Goal: Navigation & Orientation: Understand site structure

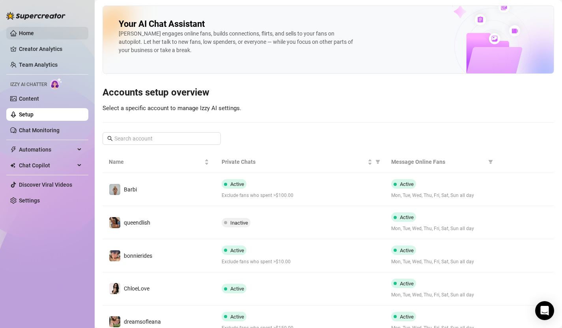
click at [34, 36] on link "Home" at bounding box center [26, 33] width 15 height 6
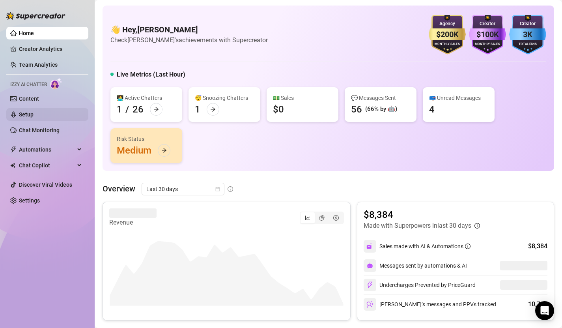
click at [30, 114] on link "Setup" at bounding box center [26, 114] width 15 height 6
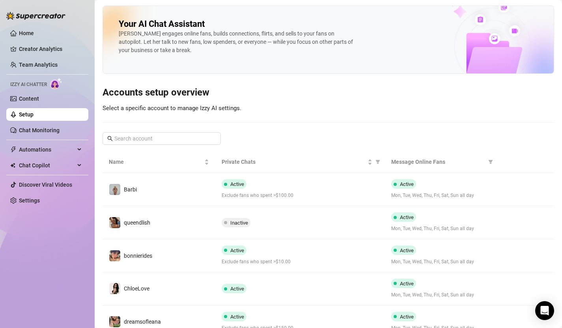
click at [17, 42] on ul "Home Creator Analytics Team Analytics Izzy AI Chatter Content Setup Chat Monito…" at bounding box center [47, 117] width 82 height 186
click at [23, 36] on link "Home" at bounding box center [26, 33] width 15 height 6
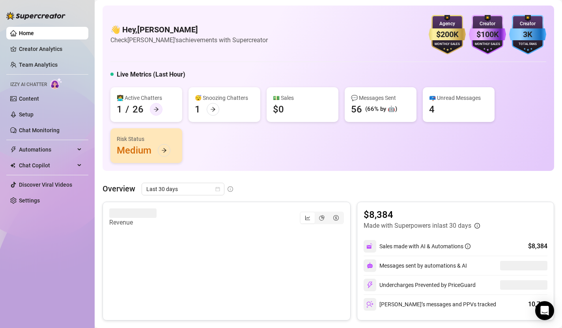
click at [158, 108] on div at bounding box center [156, 109] width 13 height 13
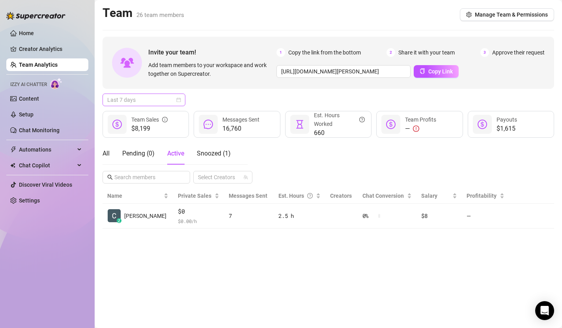
click at [181, 98] on div "Last 7 days" at bounding box center [144, 99] width 83 height 13
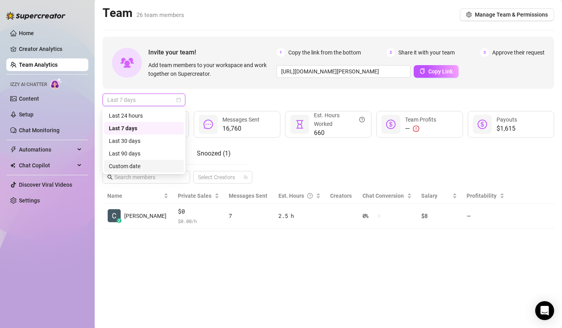
click at [159, 168] on div "Custom date" at bounding box center [144, 166] width 70 height 9
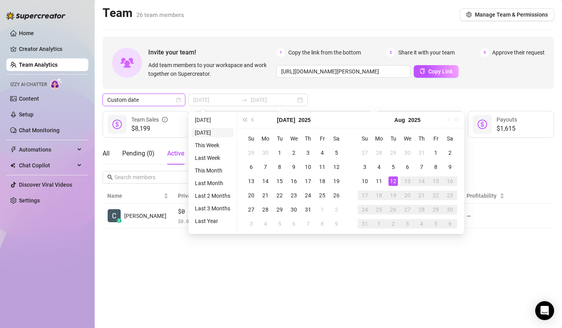
type input "[DATE]"
click at [396, 182] on div "12" at bounding box center [392, 180] width 9 height 9
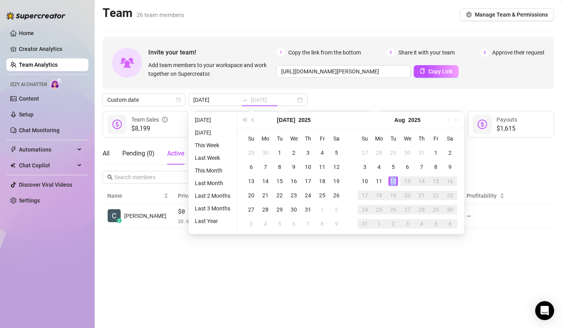
click at [396, 182] on div "12" at bounding box center [392, 180] width 9 height 9
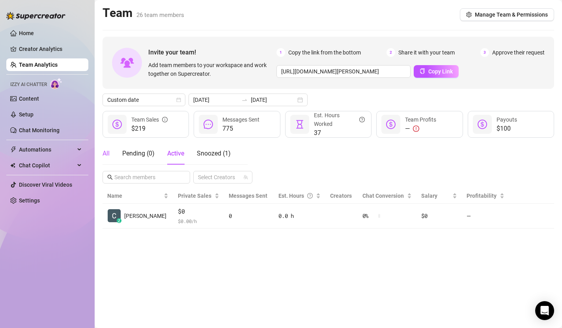
click at [108, 155] on div "All" at bounding box center [106, 153] width 7 height 9
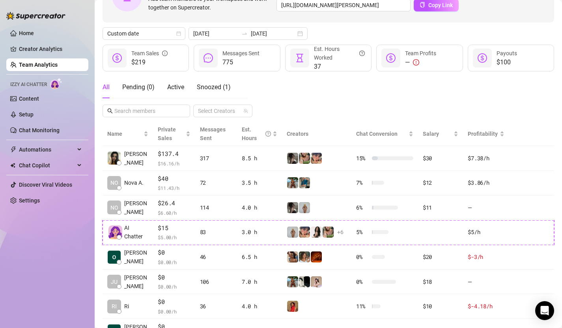
scroll to position [38, 0]
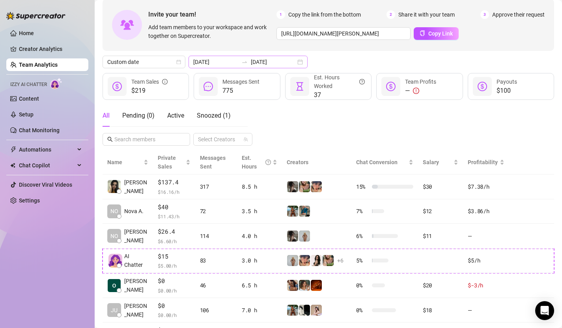
click at [281, 62] on div "[DATE] [DATE]" at bounding box center [248, 62] width 119 height 13
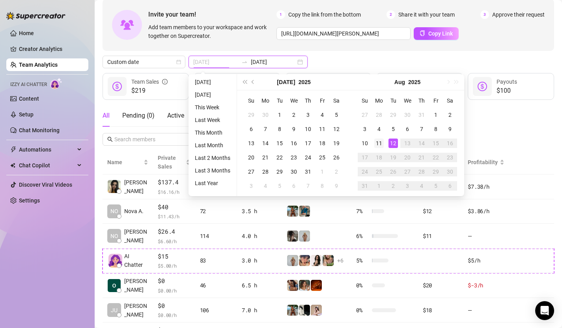
type input "[DATE]"
click at [381, 144] on div "11" at bounding box center [378, 142] width 9 height 9
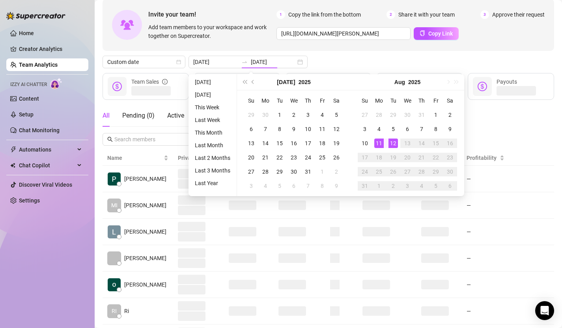
type input "[DATE]"
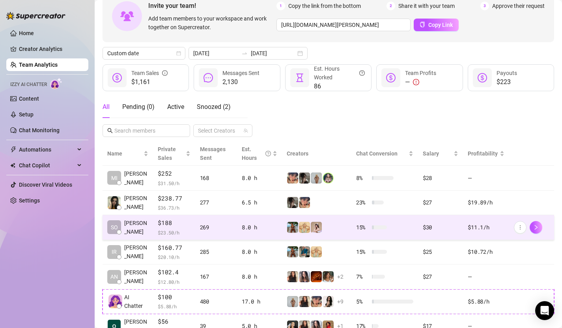
scroll to position [0, 0]
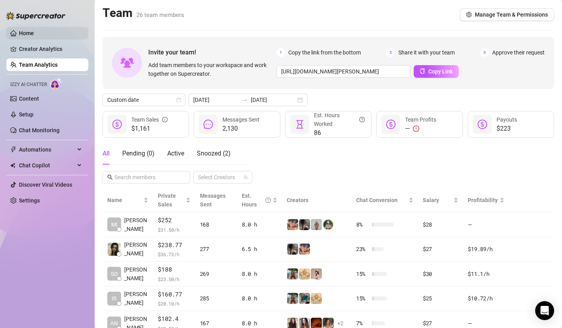
click at [34, 33] on link "Home" at bounding box center [26, 33] width 15 height 6
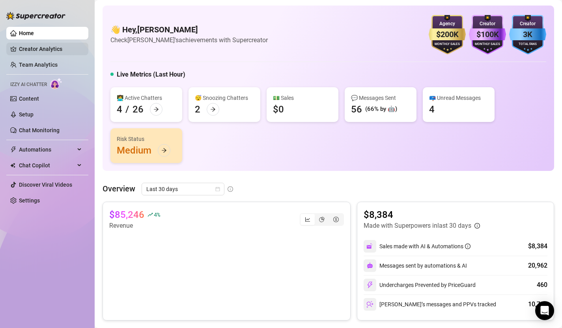
click at [55, 53] on link "Creator Analytics" at bounding box center [50, 49] width 63 height 13
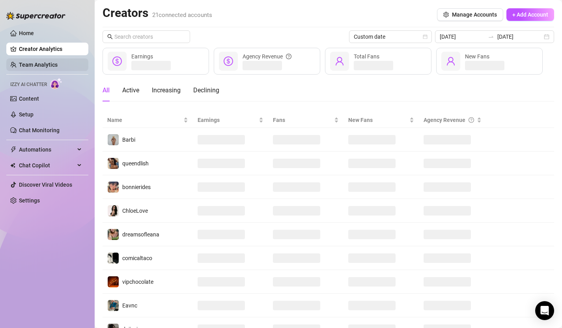
click at [51, 67] on link "Team Analytics" at bounding box center [38, 65] width 39 height 6
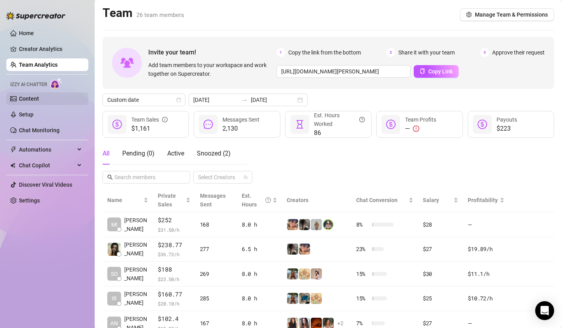
click at [39, 100] on link "Content" at bounding box center [29, 98] width 20 height 6
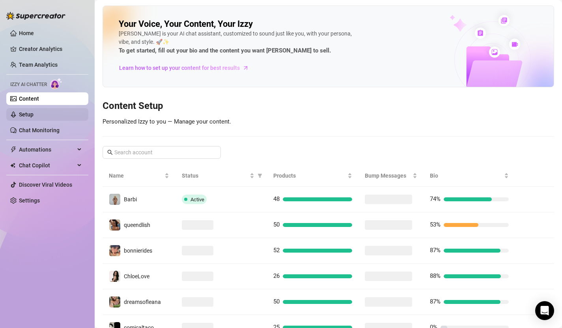
click at [34, 117] on link "Setup" at bounding box center [26, 114] width 15 height 6
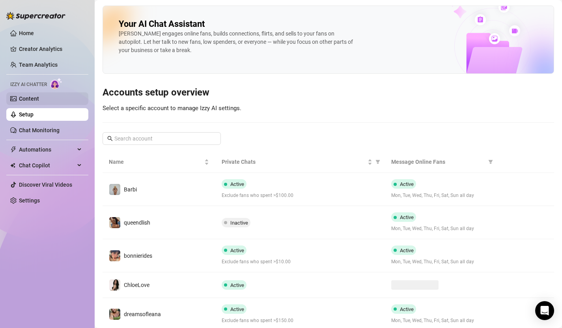
click at [39, 100] on link "Content" at bounding box center [29, 98] width 20 height 6
